Goal: Task Accomplishment & Management: Manage account settings

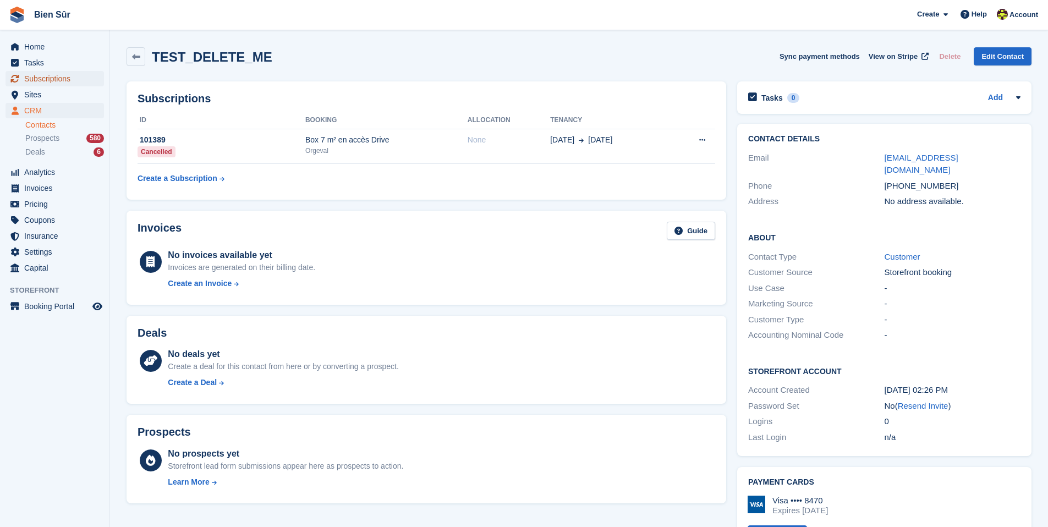
click at [48, 82] on span "Subscriptions" at bounding box center [57, 78] width 66 height 15
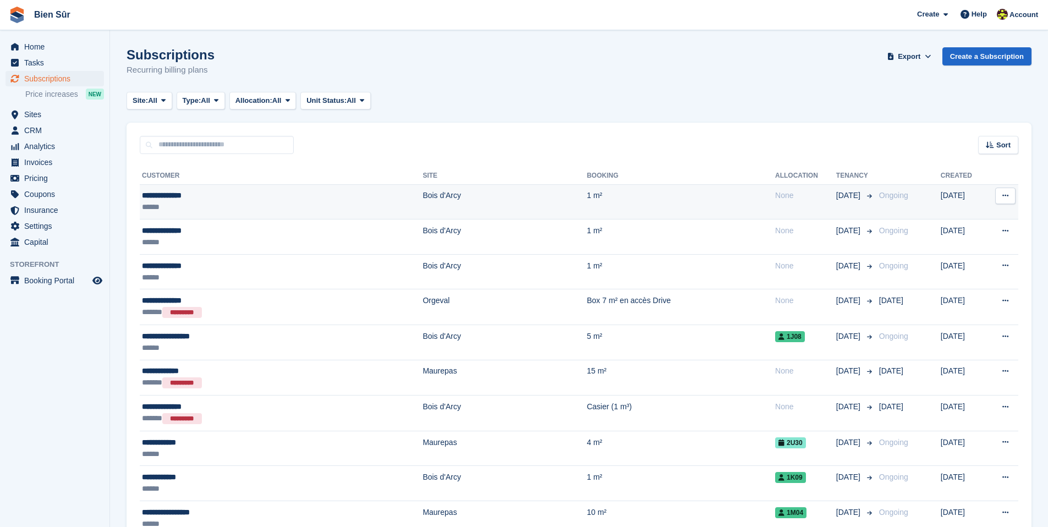
click at [306, 196] on div "**********" at bounding box center [240, 196] width 196 height 12
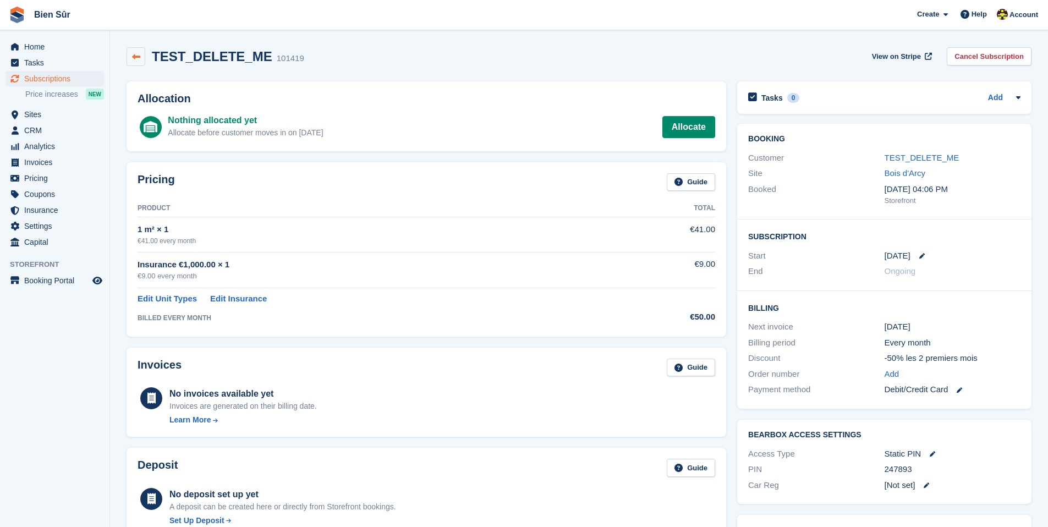
click at [134, 61] on link at bounding box center [135, 56] width 19 height 19
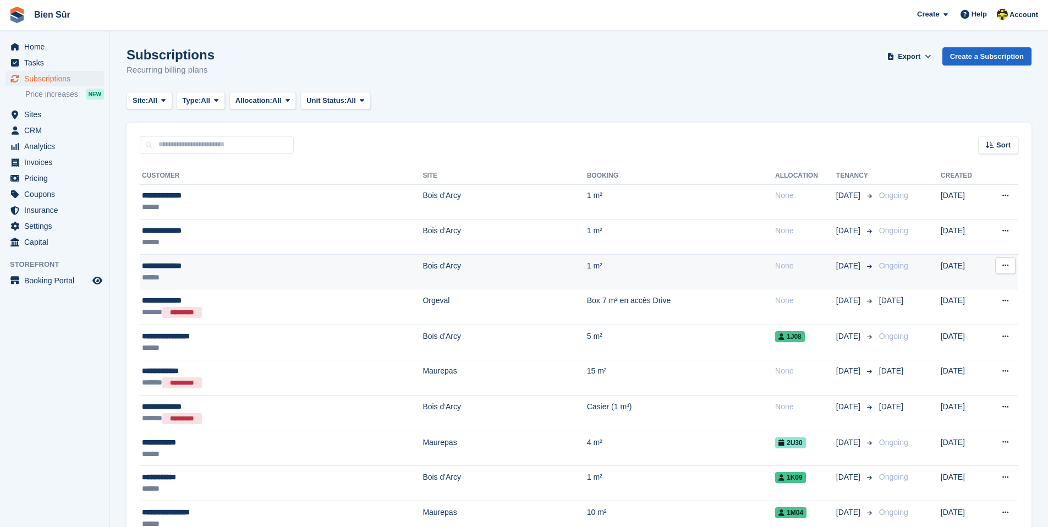
click at [1005, 270] on button at bounding box center [1005, 265] width 20 height 16
click at [973, 308] on p "Cancel subscription" at bounding box center [962, 311] width 96 height 14
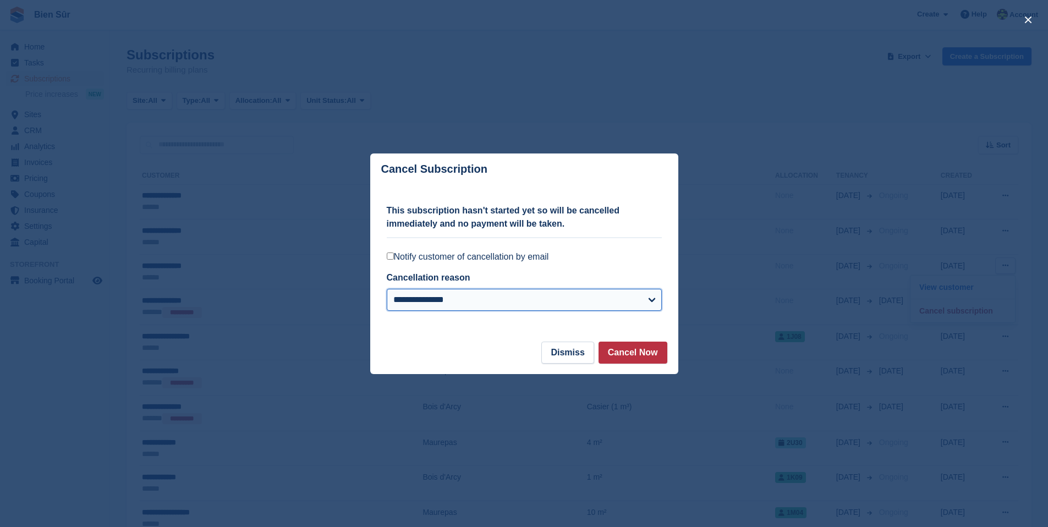
click at [637, 301] on select "**********" at bounding box center [524, 300] width 275 height 22
click at [656, 348] on button "Cancel Now" at bounding box center [632, 352] width 69 height 22
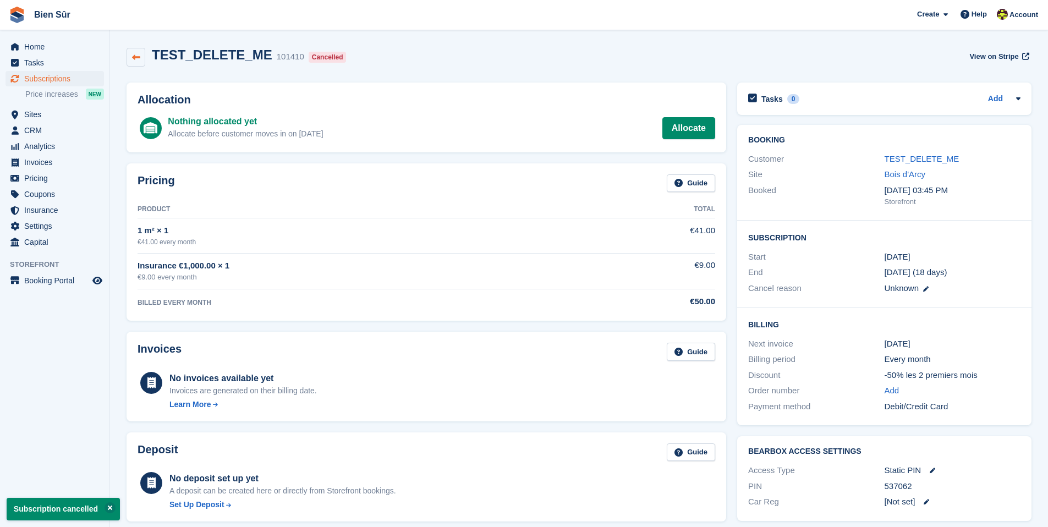
click at [133, 56] on icon at bounding box center [136, 57] width 8 height 8
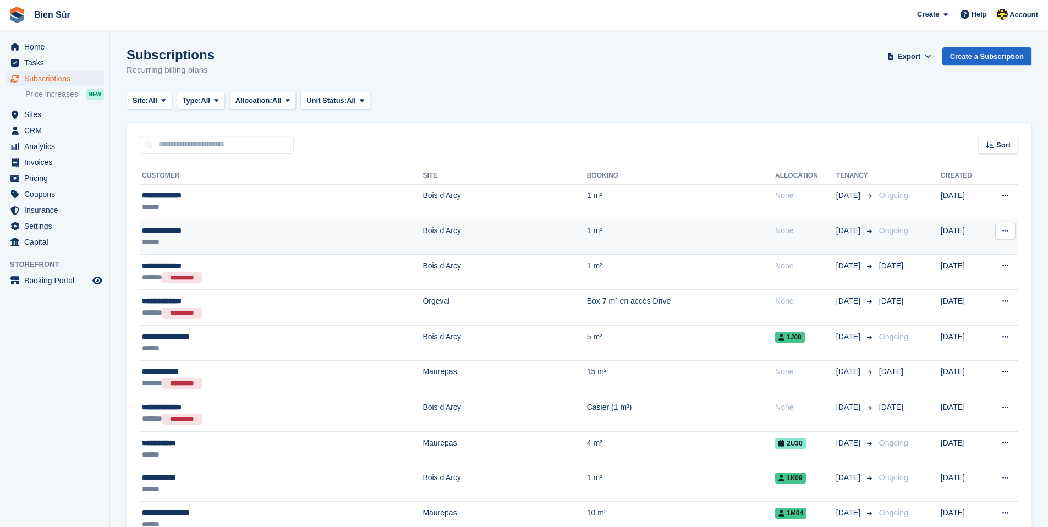
click at [1004, 230] on icon at bounding box center [1005, 230] width 6 height 7
click at [971, 272] on p "Cancel subscription" at bounding box center [962, 276] width 96 height 14
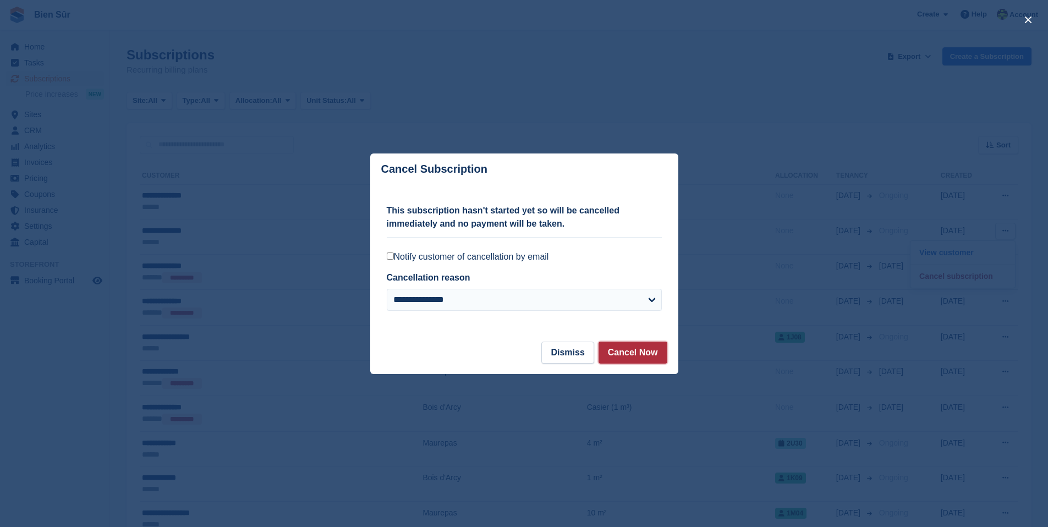
click at [635, 348] on button "Cancel Now" at bounding box center [632, 352] width 69 height 22
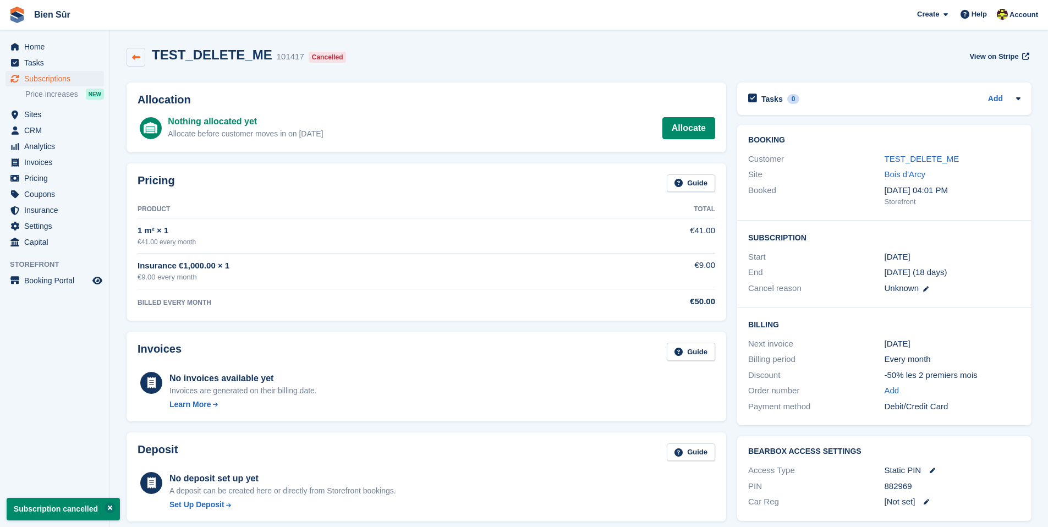
click at [136, 59] on icon at bounding box center [136, 57] width 8 height 8
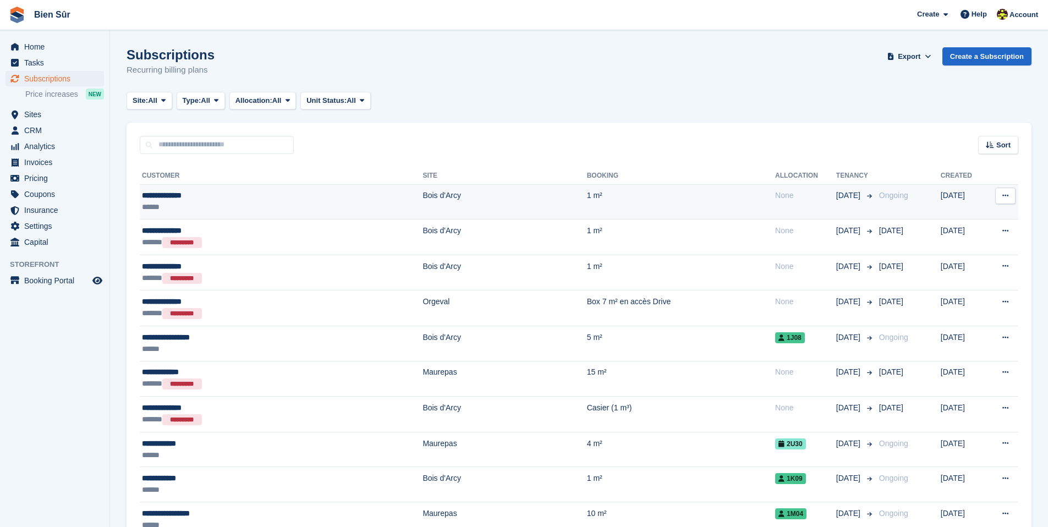
click at [1007, 199] on icon at bounding box center [1005, 195] width 6 height 7
click at [934, 246] on p "Cancel subscription" at bounding box center [962, 241] width 96 height 14
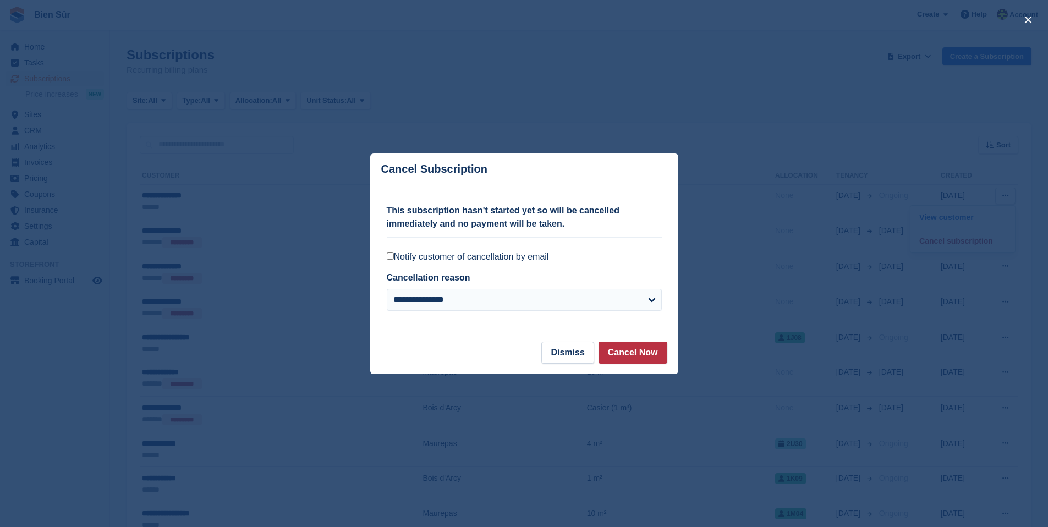
click at [438, 257] on label "Notify customer of cancellation by email" at bounding box center [524, 256] width 275 height 11
click at [646, 355] on button "Cancel Now" at bounding box center [632, 352] width 69 height 22
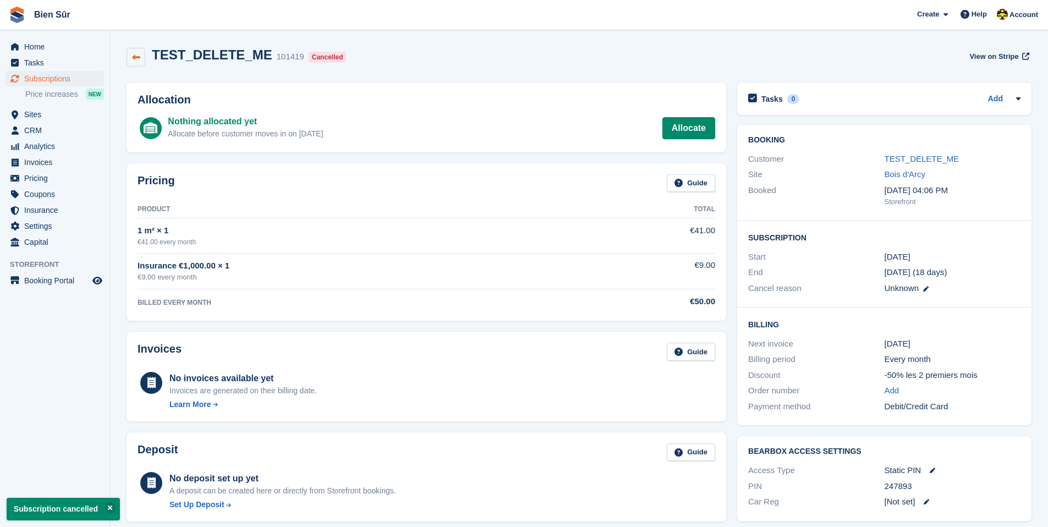
click at [136, 60] on icon at bounding box center [136, 57] width 8 height 8
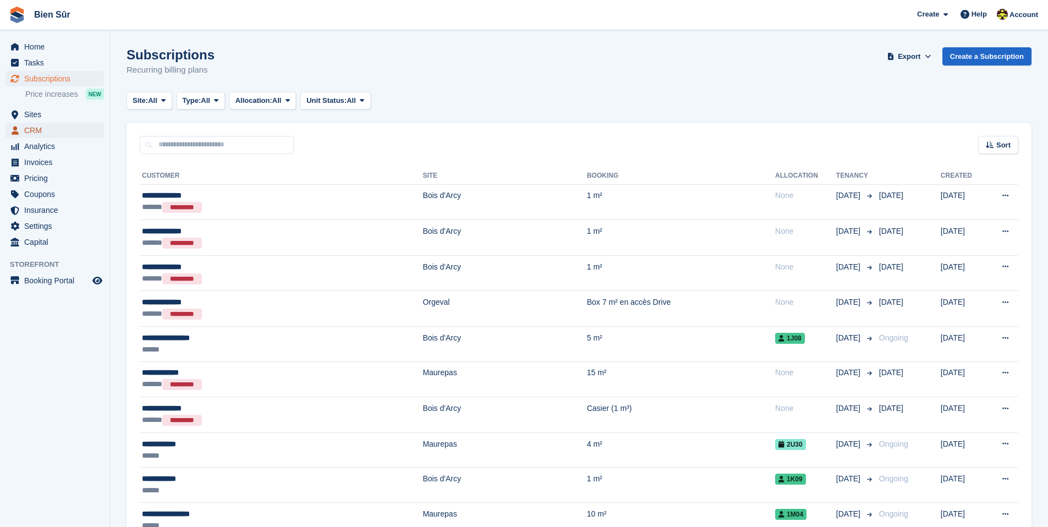
click at [52, 133] on span "CRM" at bounding box center [57, 130] width 66 height 15
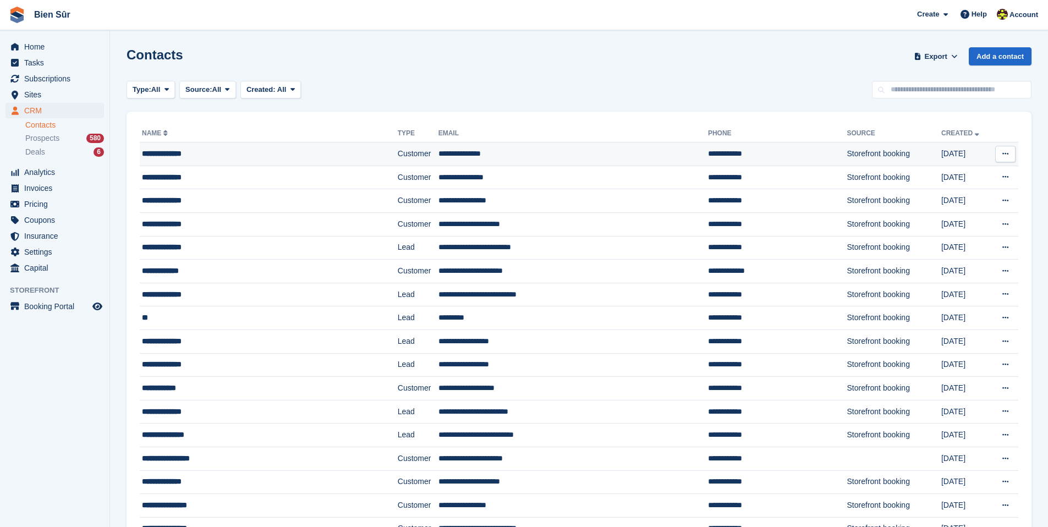
click at [1017, 153] on td "Edit contact View on Stripe Delete contact This contact cannot be deleted becau…" at bounding box center [1004, 154] width 28 height 24
click at [1012, 153] on button at bounding box center [1005, 154] width 20 height 16
click at [48, 125] on link "Contacts" at bounding box center [64, 125] width 79 height 10
click at [997, 225] on button at bounding box center [1005, 224] width 20 height 16
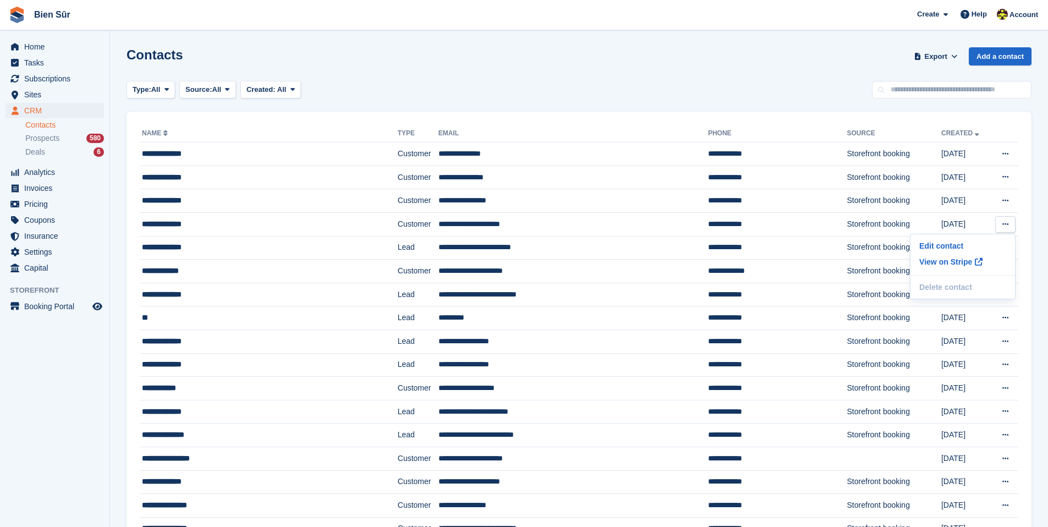
click at [510, 85] on div "Type: All All Lead Customer Source: All All Storefront Backoffice Pre-Opening i…" at bounding box center [578, 90] width 905 height 18
click at [64, 82] on span "Subscriptions" at bounding box center [57, 78] width 66 height 15
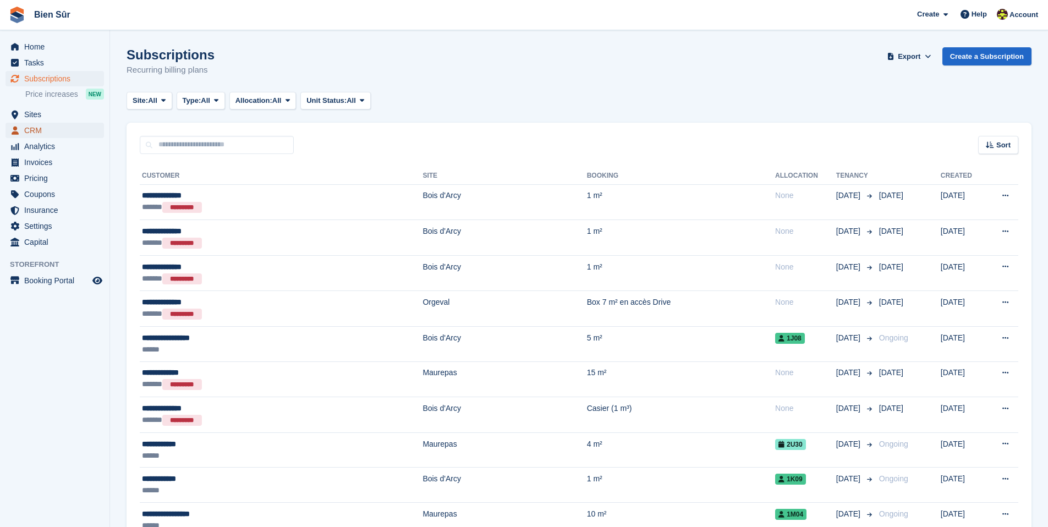
click at [58, 136] on span "CRM" at bounding box center [57, 130] width 66 height 15
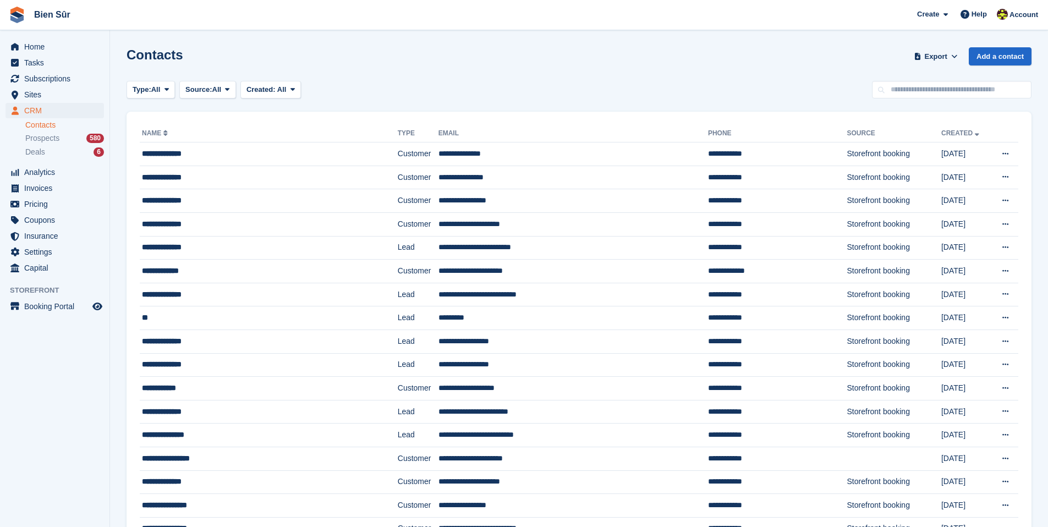
click at [600, 82] on div "Type: All All Lead Customer Source: All All Storefront Backoffice Pre-Opening i…" at bounding box center [578, 90] width 905 height 18
click at [212, 152] on div "**********" at bounding box center [247, 154] width 210 height 12
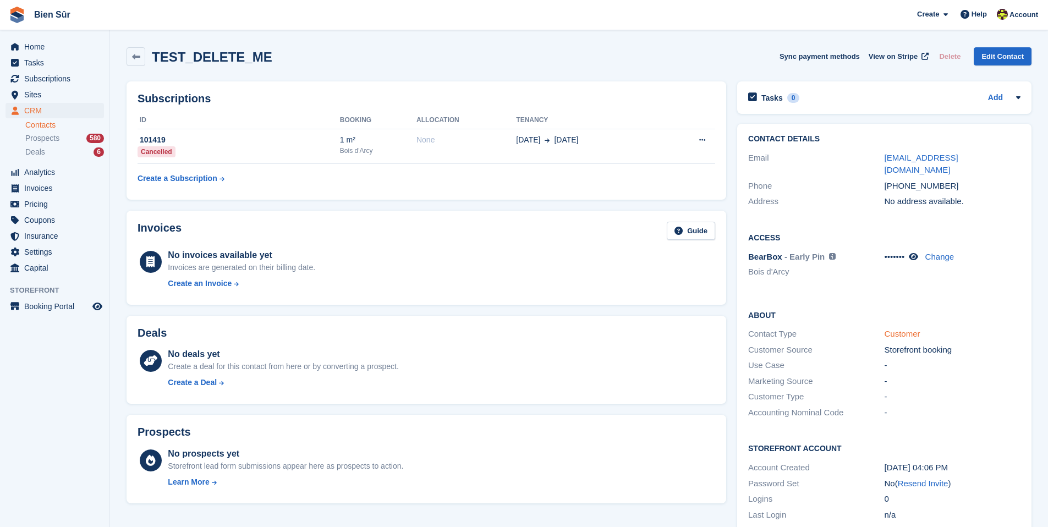
click at [892, 329] on link "Customer" at bounding box center [902, 333] width 36 height 9
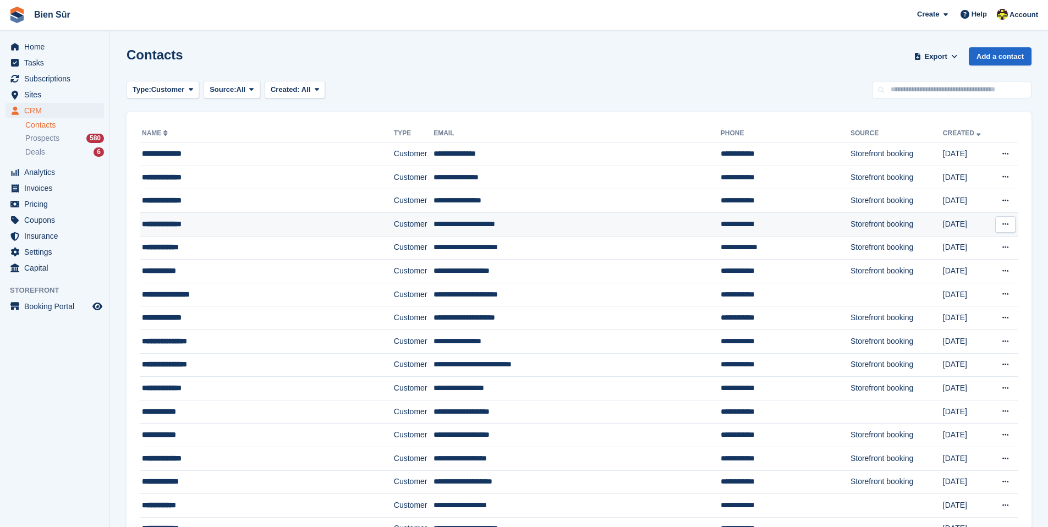
click at [1002, 224] on icon at bounding box center [1005, 224] width 6 height 7
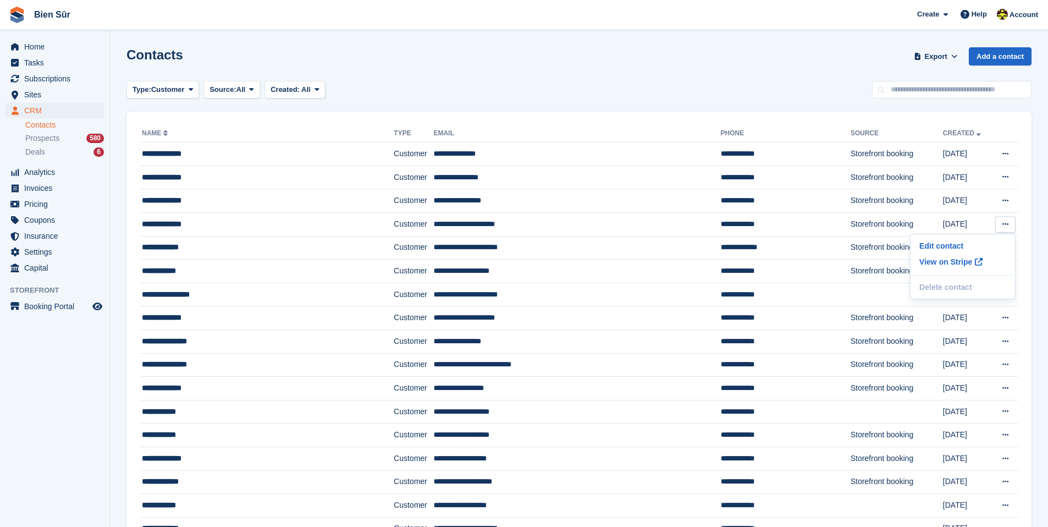
click at [719, 70] on div "Contacts Export Export Contacts Export a CSV of all Contacts which match the cu…" at bounding box center [578, 62] width 905 height 31
click at [54, 255] on span "Settings" at bounding box center [57, 251] width 66 height 15
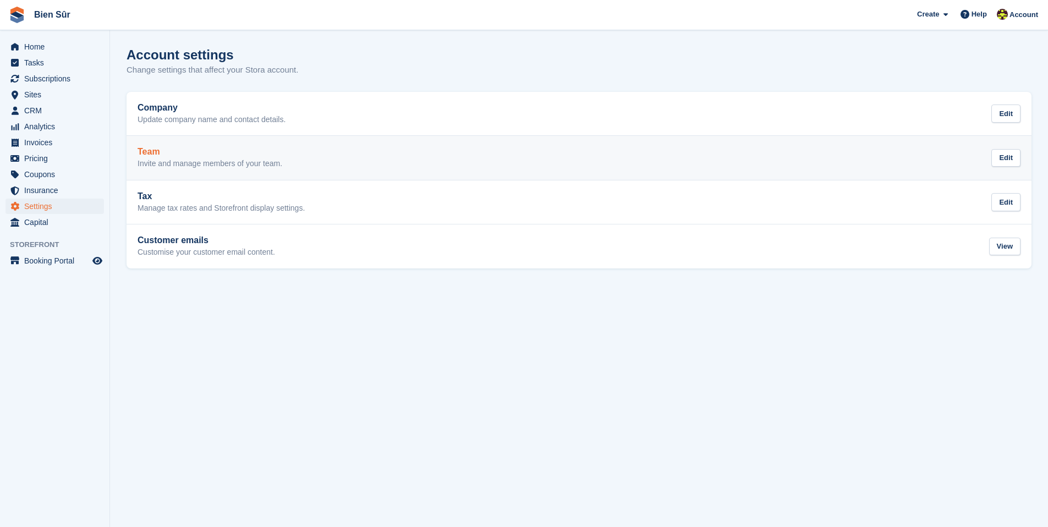
click at [212, 157] on div "Team Invite and manage members of your team." at bounding box center [209, 158] width 145 height 22
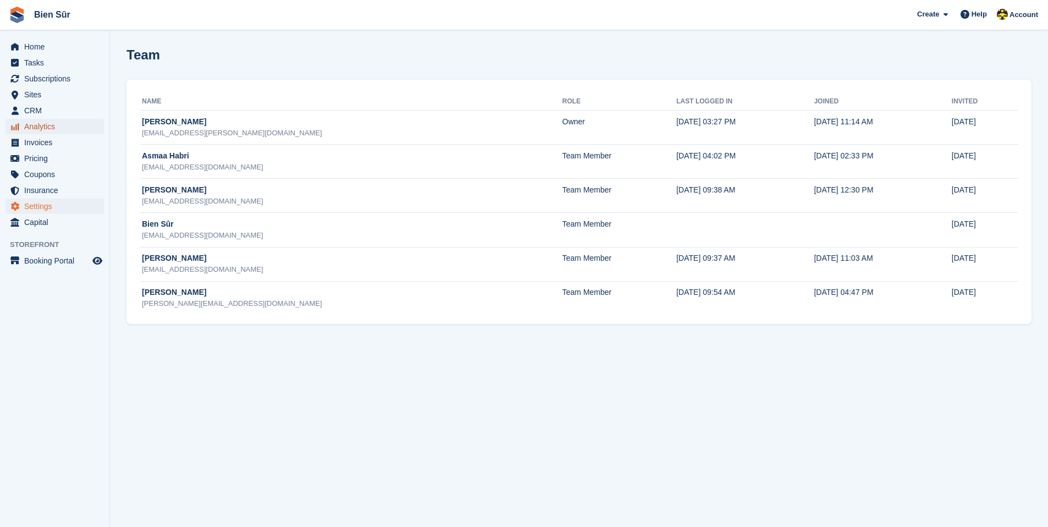
click at [75, 129] on span "Analytics" at bounding box center [57, 126] width 66 height 15
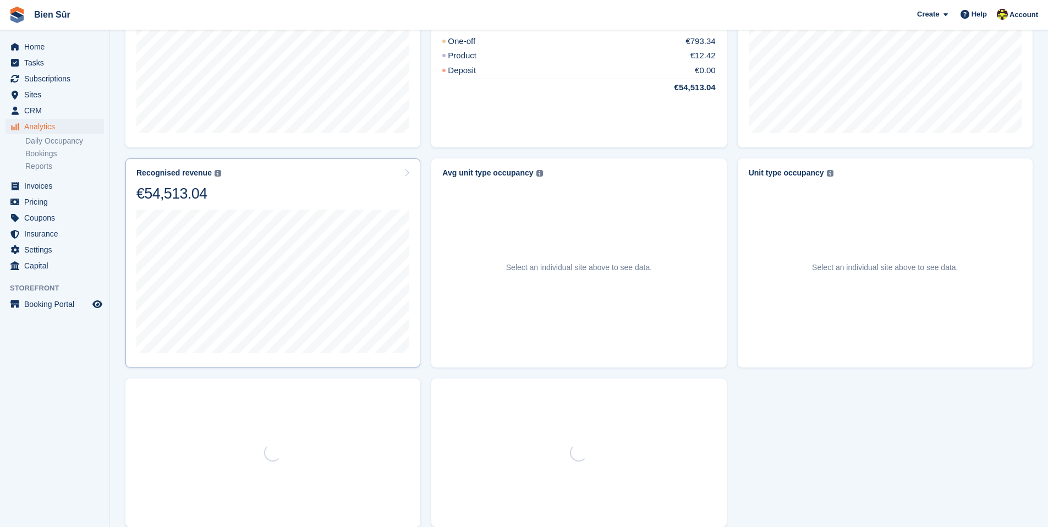
scroll to position [468, 0]
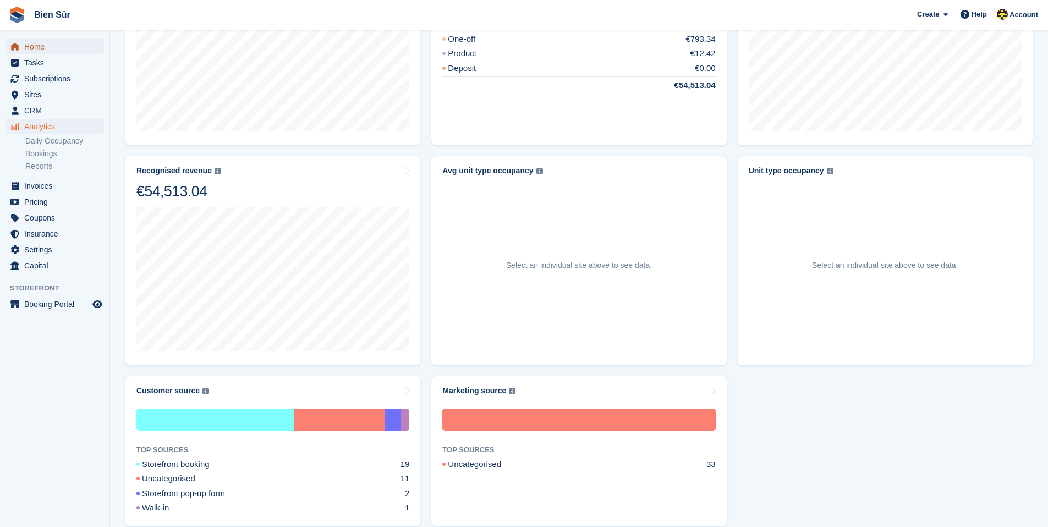
click at [47, 49] on span "Home" at bounding box center [57, 46] width 66 height 15
